Goal: Navigation & Orientation: Go to known website

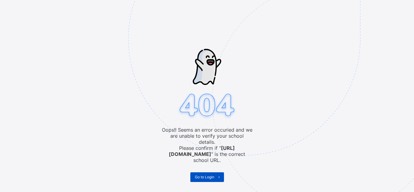
click at [215, 174] on span at bounding box center [219, 177] width 10 height 10
